Goal: Obtain resource: Download file/media

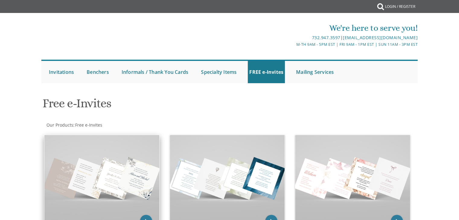
drag, startPoint x: 0, startPoint y: 0, endPoint x: 104, endPoint y: 171, distance: 200.0
click at [104, 171] on img at bounding box center [101, 178] width 115 height 86
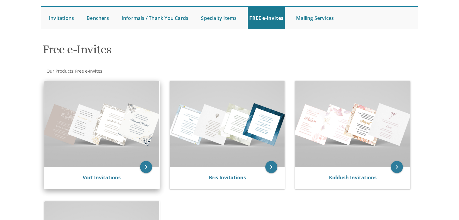
scroll to position [99, 0]
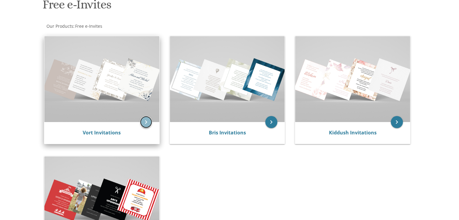
click at [148, 121] on icon "keyboard_arrow_right" at bounding box center [146, 122] width 12 height 12
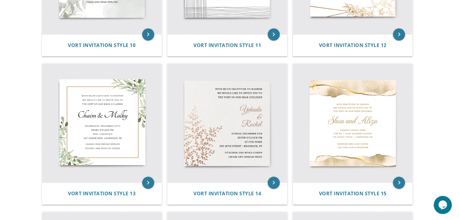
scroll to position [669, 0]
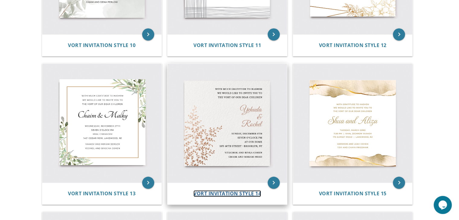
click at [231, 190] on span "Vort Invitation Style 14" at bounding box center [227, 193] width 68 height 7
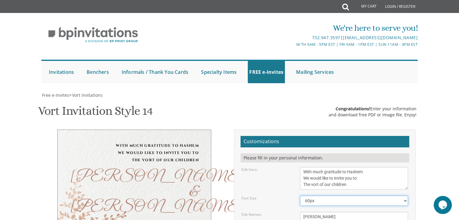
click at [318, 196] on select "40px 50px 60px 70px 80px" at bounding box center [354, 201] width 108 height 10
select select "40px"
click at [300, 196] on select "40px 50px 60px 70px 80px" at bounding box center [354, 201] width 108 height 10
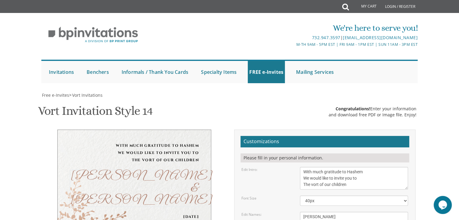
click at [314, 212] on textarea "Yehuda & Rochel" at bounding box center [354, 223] width 108 height 23
drag, startPoint x: 319, startPoint y: 144, endPoint x: 300, endPoint y: 141, distance: 18.6
click at [300, 212] on textarea "Yehuda & Rochel" at bounding box center [354, 223] width 108 height 23
drag, startPoint x: 321, startPoint y: 158, endPoint x: 304, endPoint y: 156, distance: 16.7
click at [304, 212] on textarea "Yehuda & Rochel" at bounding box center [354, 223] width 108 height 23
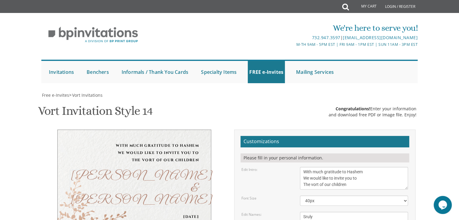
click at [318, 212] on textarea "Yehuda & Rochel" at bounding box center [354, 223] width 108 height 23
drag, startPoint x: 318, startPoint y: 158, endPoint x: 301, endPoint y: 159, distance: 16.6
click at [301, 212] on textarea "Yehuda & Rochel" at bounding box center [354, 223] width 108 height 23
type textarea "Sruly & Chumy"
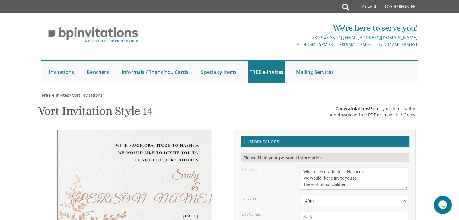
drag, startPoint x: 320, startPoint y: 174, endPoint x: 346, endPoint y: 166, distance: 26.7
drag, startPoint x: 314, startPoint y: 179, endPoint x: 301, endPoint y: 179, distance: 13.0
drag, startPoint x: 330, startPoint y: 186, endPoint x: 294, endPoint y: 188, distance: 35.6
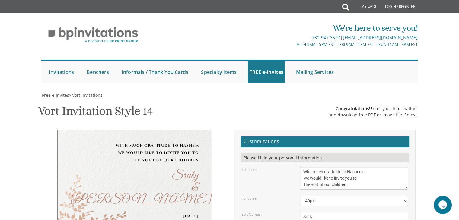
drag, startPoint x: 333, startPoint y: 193, endPoint x: 299, endPoint y: 197, distance: 34.1
type textarea "Sunday, September 7th Eight o’clock pm Spinke Hall 5111 18th Ave • Brooklyn, NY"
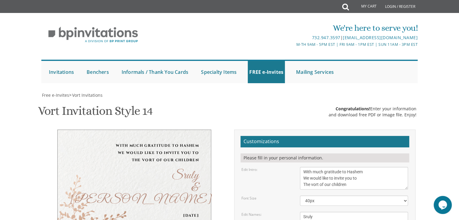
drag, startPoint x: 304, startPoint y: 176, endPoint x: 351, endPoint y: 161, distance: 49.2
drag, startPoint x: 350, startPoint y: 182, endPoint x: 303, endPoint y: 181, distance: 46.5
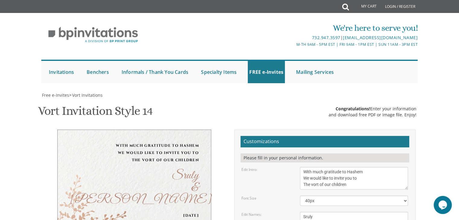
type textarea "Rabbi and Mrs. Shulem Zev Tuchinsky Mr. and Mrs. Avrohom Beller Looking foward …"
click at [303, 167] on textarea "With much gratitude to Hashem We would like to invite you to The vort of our ch…" at bounding box center [354, 178] width 108 height 23
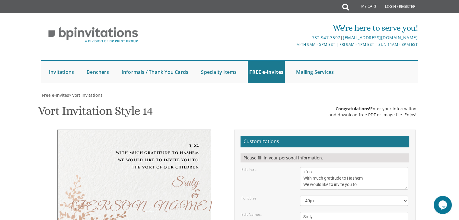
click at [283, 196] on div "Font Size 40px 50px 60px 70px 80px" at bounding box center [325, 201] width 176 height 10
click at [303, 167] on textarea "With much gratitude to Hashem We would like to invite you to The vort of our ch…" at bounding box center [354, 178] width 108 height 23
type textarea "With much gratitude to Hashem We would like to invite you to The vort of our ch…"
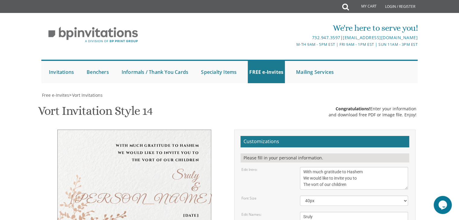
type input "malkaffromowitz@gmail.com"
